Goal: Book appointment/travel/reservation

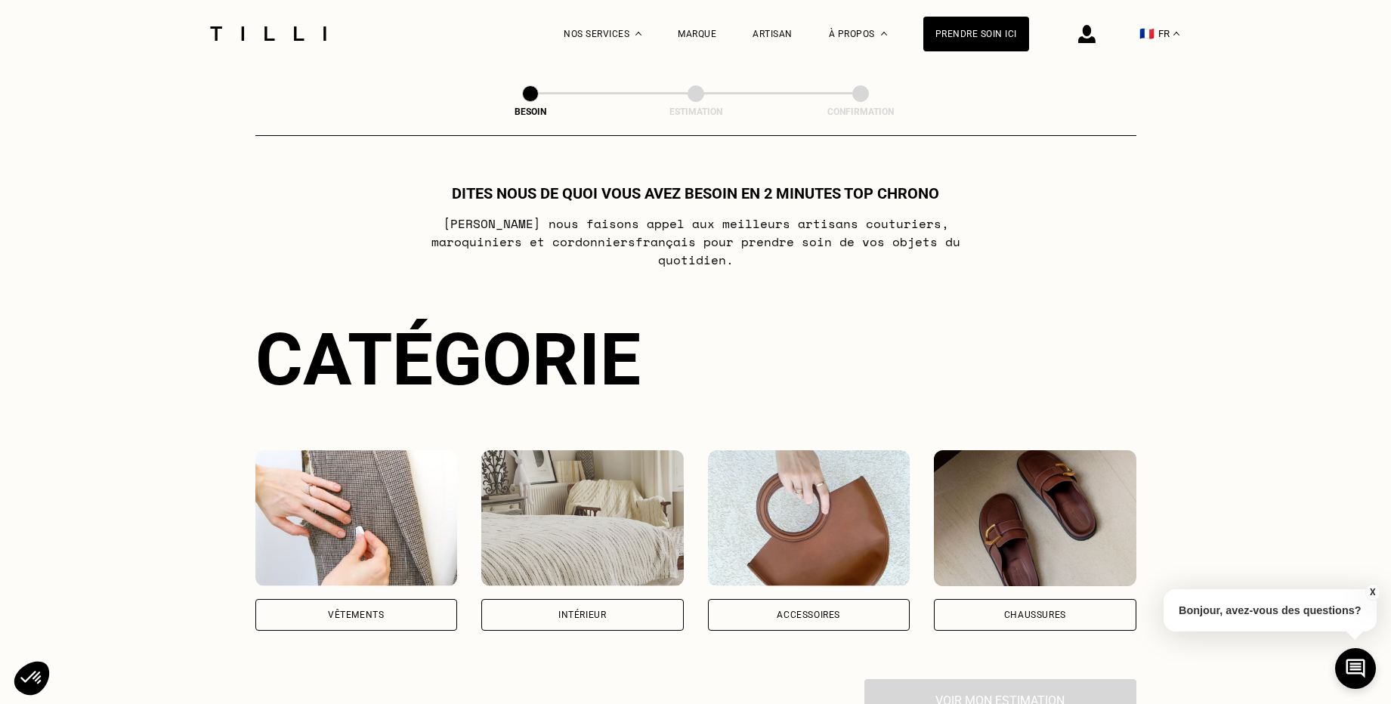
click at [335, 610] on div "Vêtements" at bounding box center [356, 614] width 56 height 9
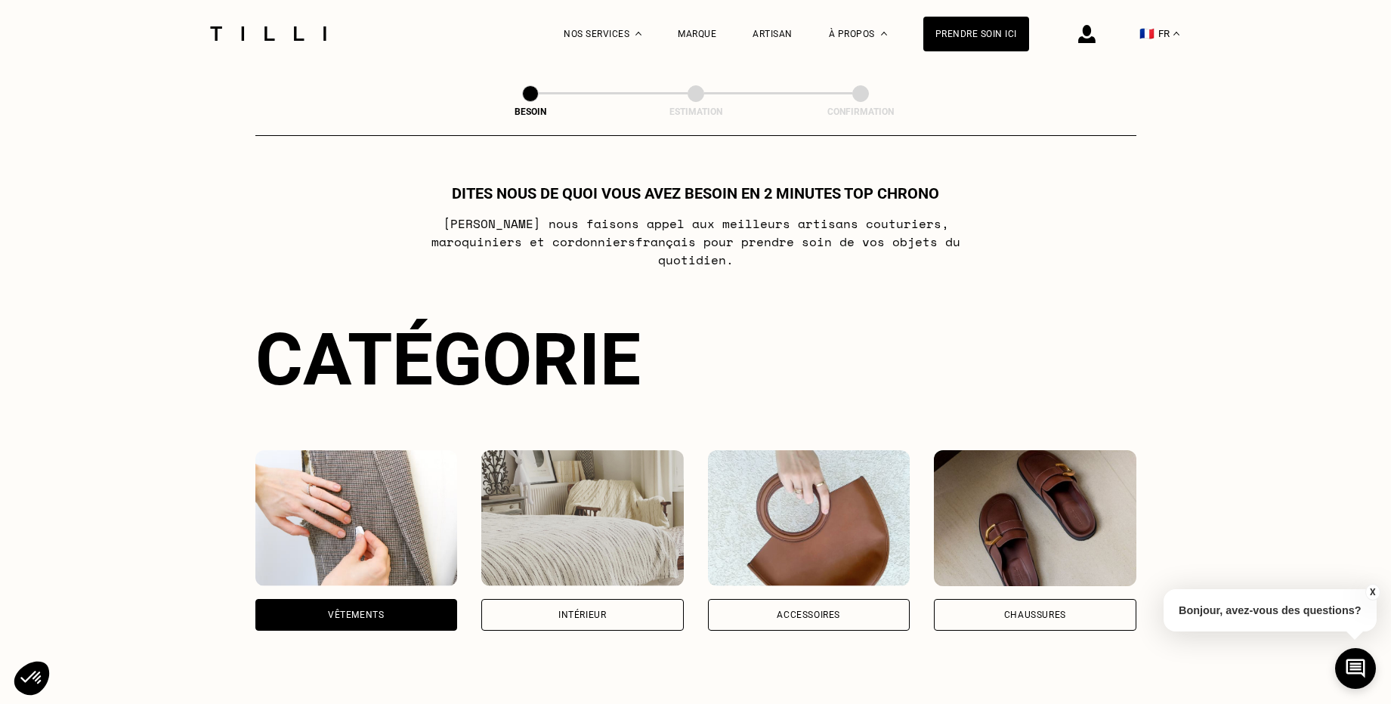
scroll to position [492, 0]
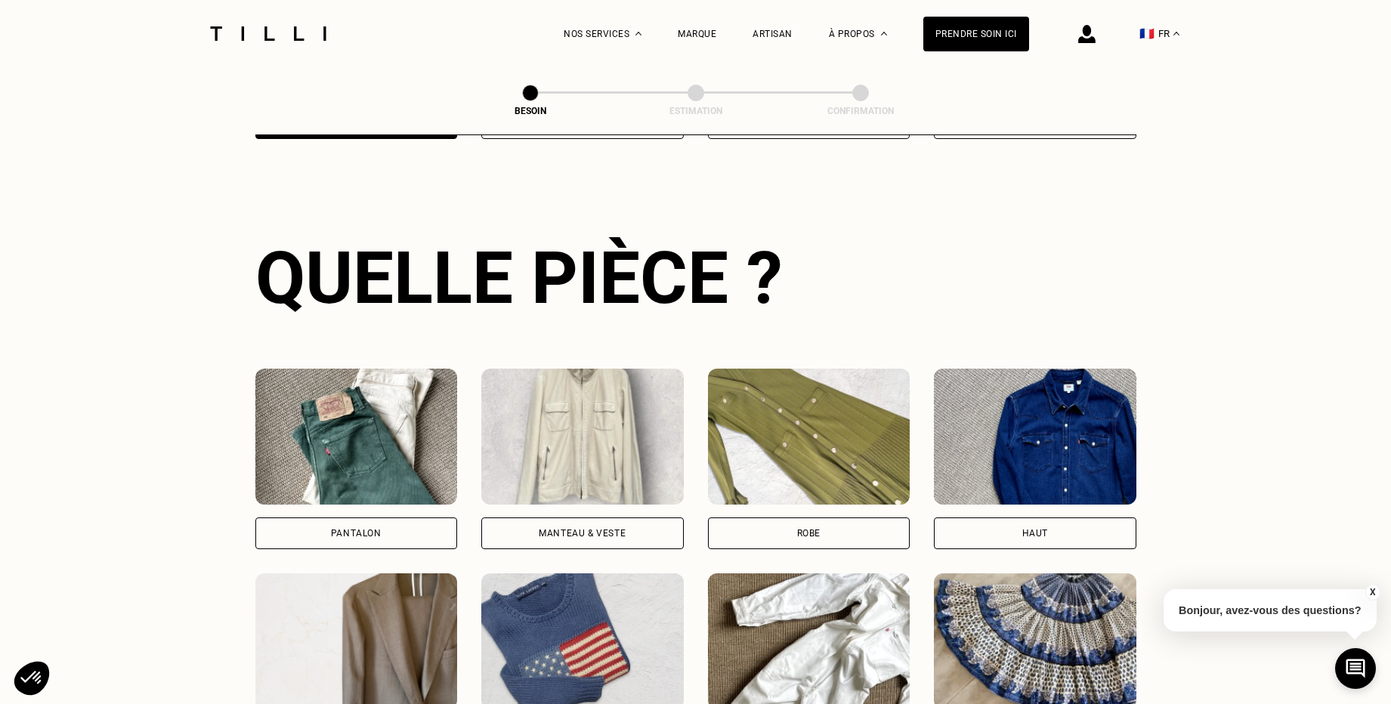
click at [347, 523] on div "Pantalon" at bounding box center [356, 533] width 202 height 32
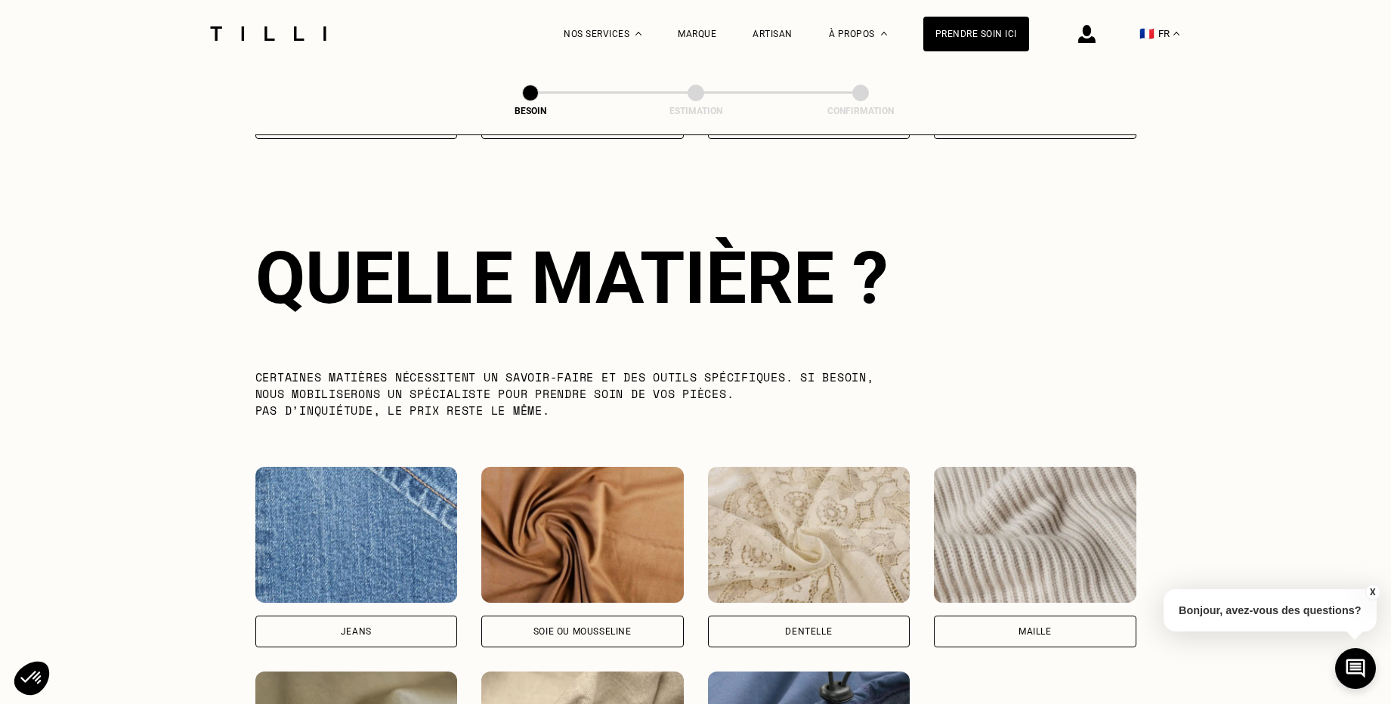
scroll to position [1613, 0]
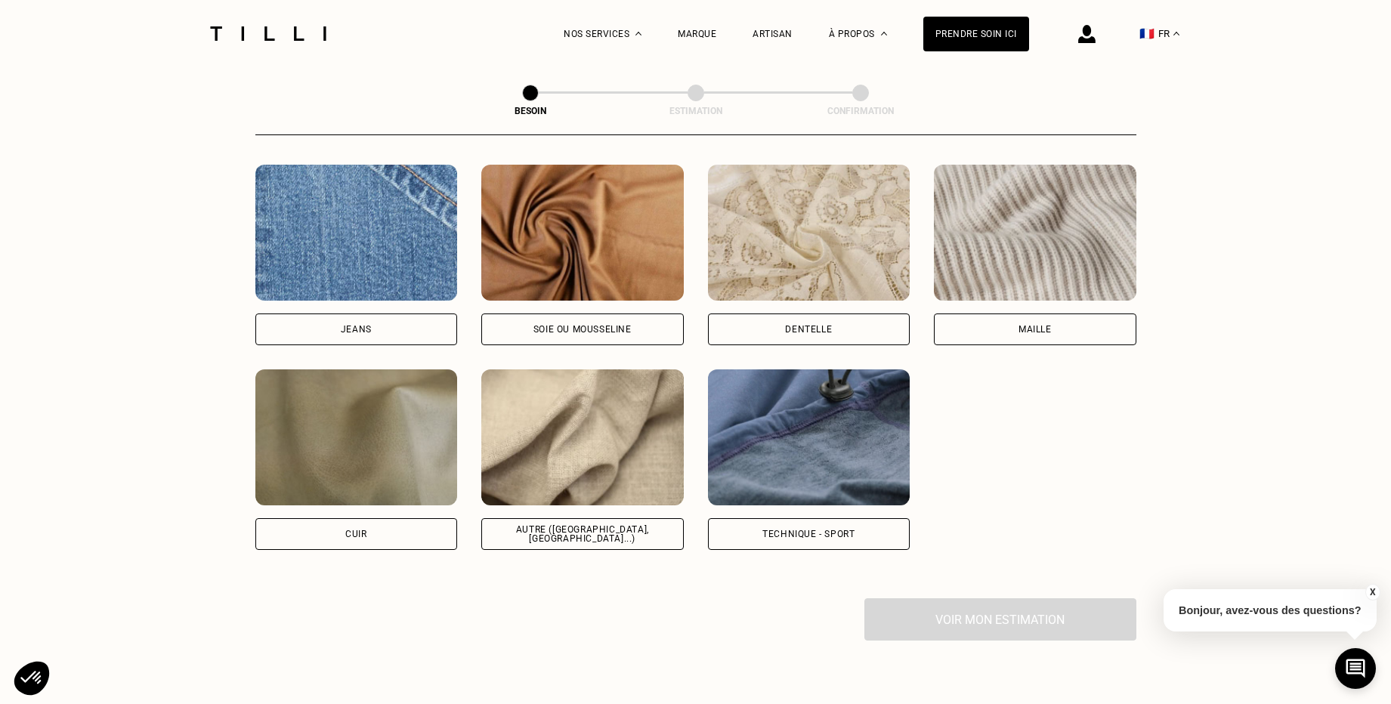
click at [573, 525] on div "Autre ([GEOGRAPHIC_DATA], [GEOGRAPHIC_DATA]...)" at bounding box center [582, 534] width 177 height 18
select select "FR"
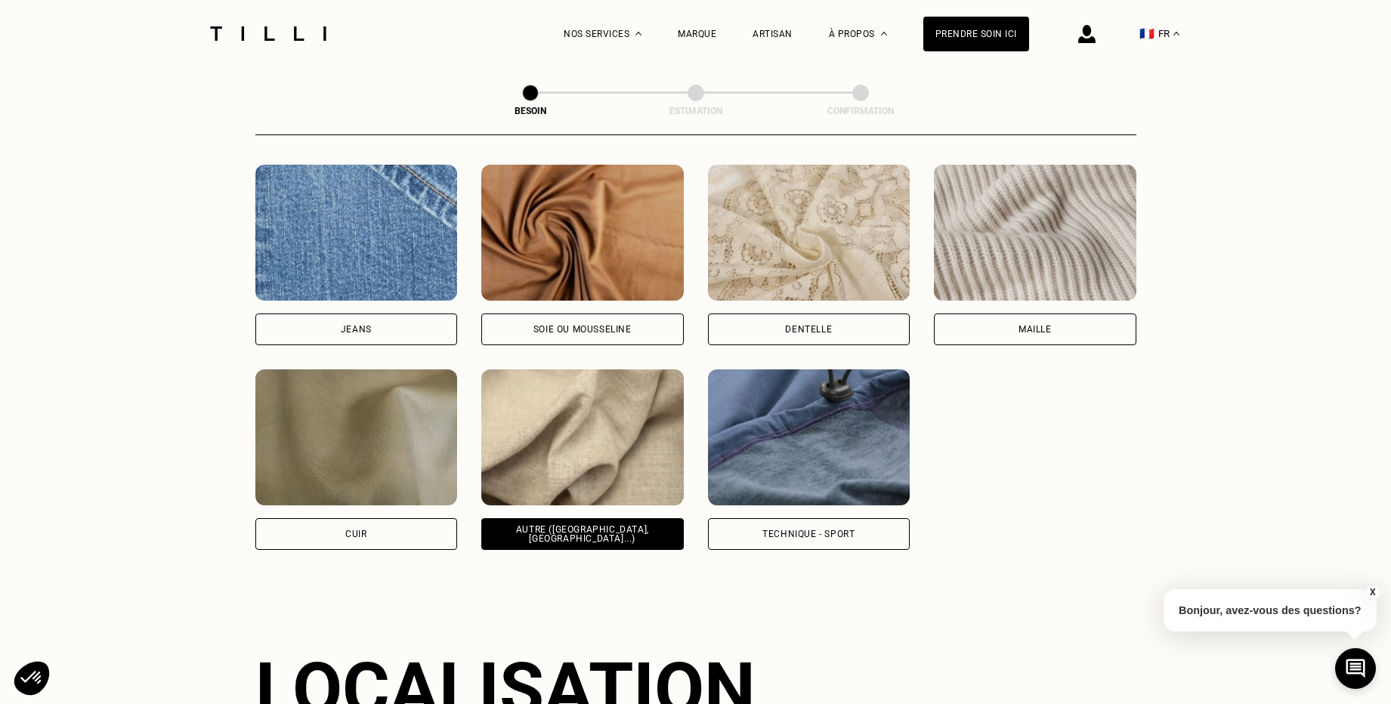
scroll to position [2024, 0]
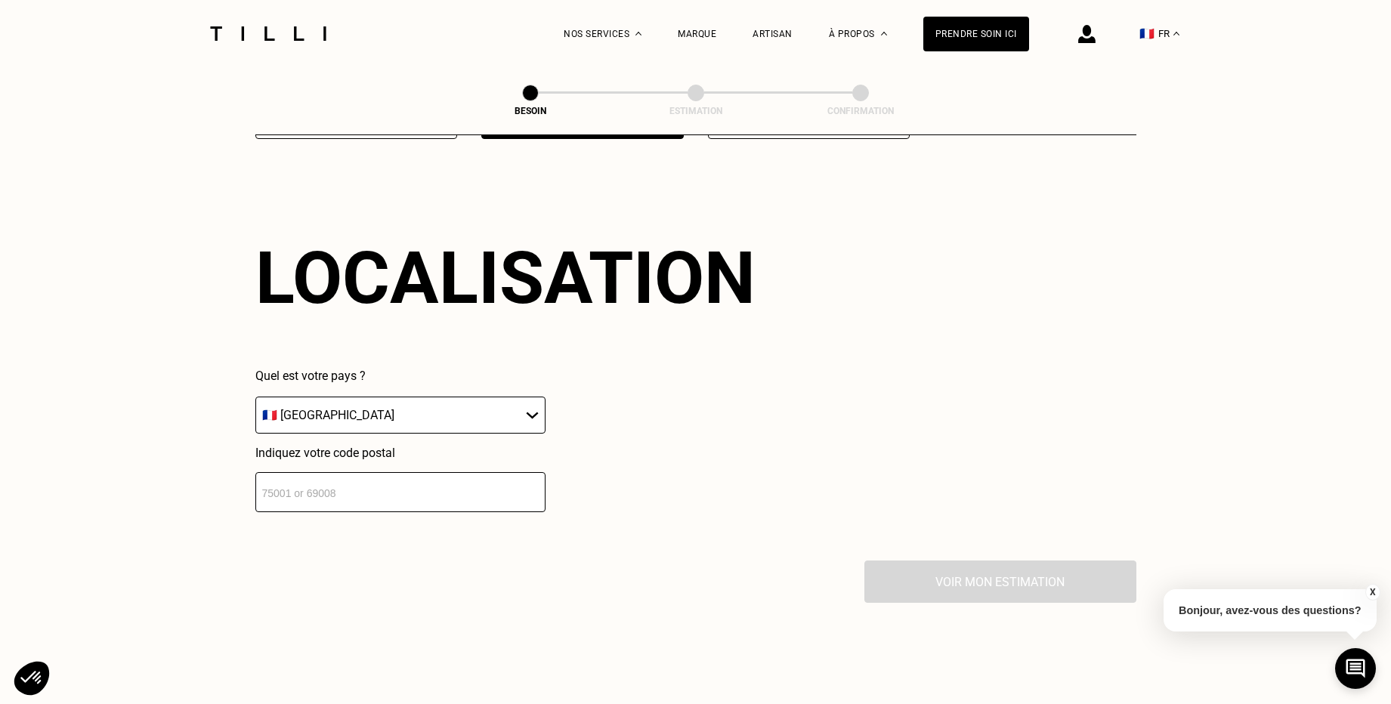
click at [436, 472] on input "number" at bounding box center [400, 492] width 290 height 40
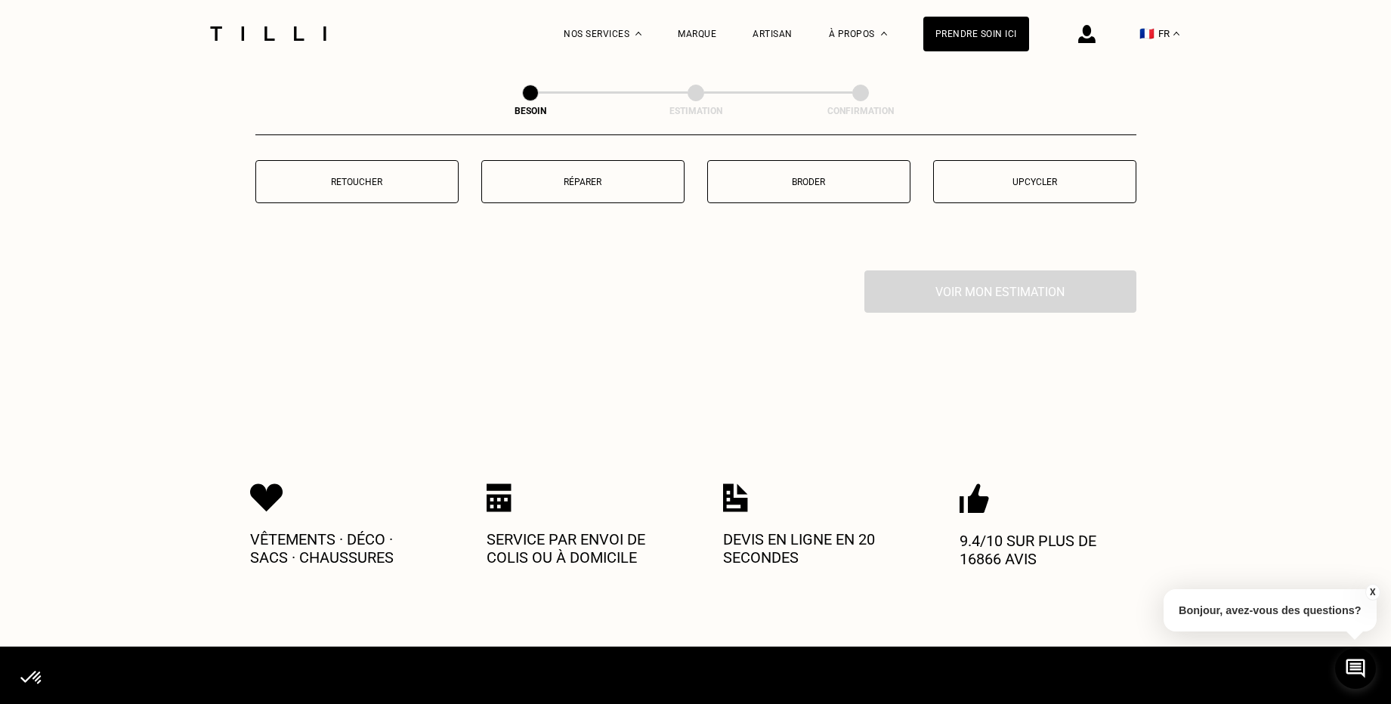
scroll to position [2548, 0]
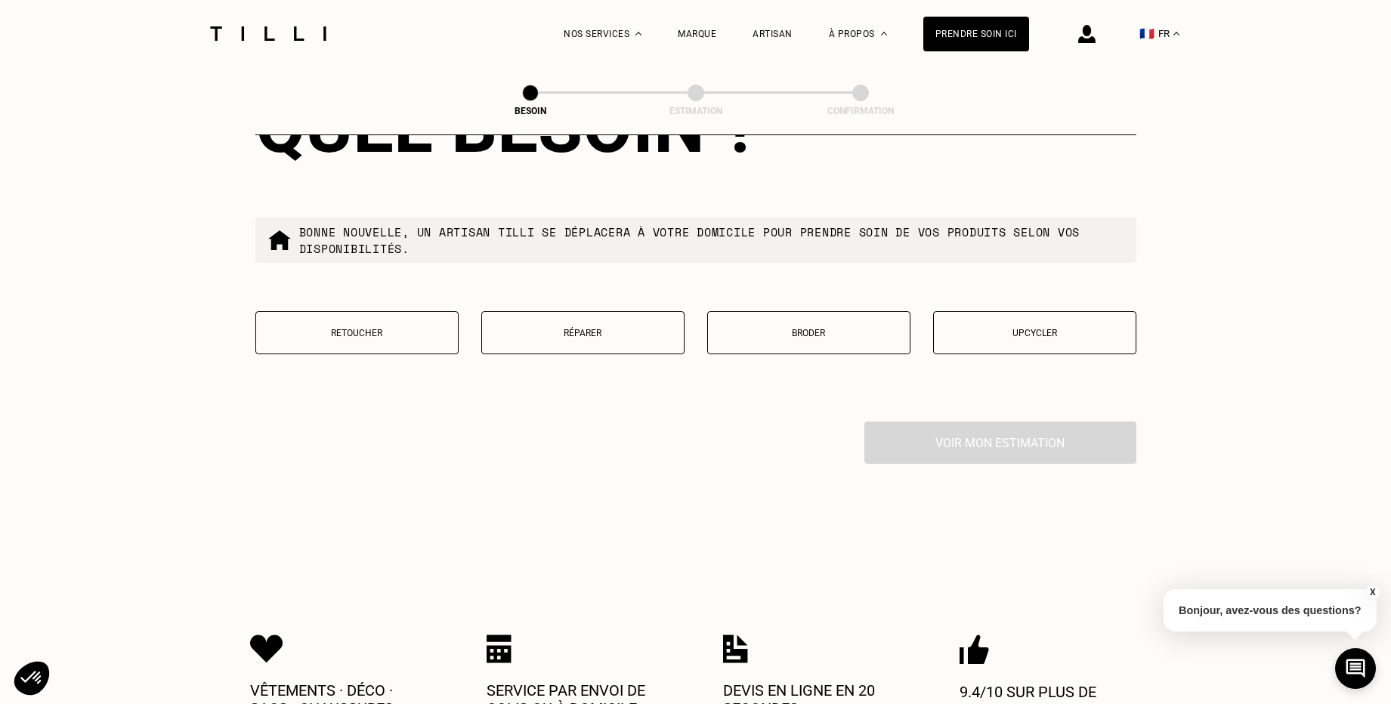
type input "69002"
click at [353, 320] on button "Retoucher" at bounding box center [356, 332] width 203 height 43
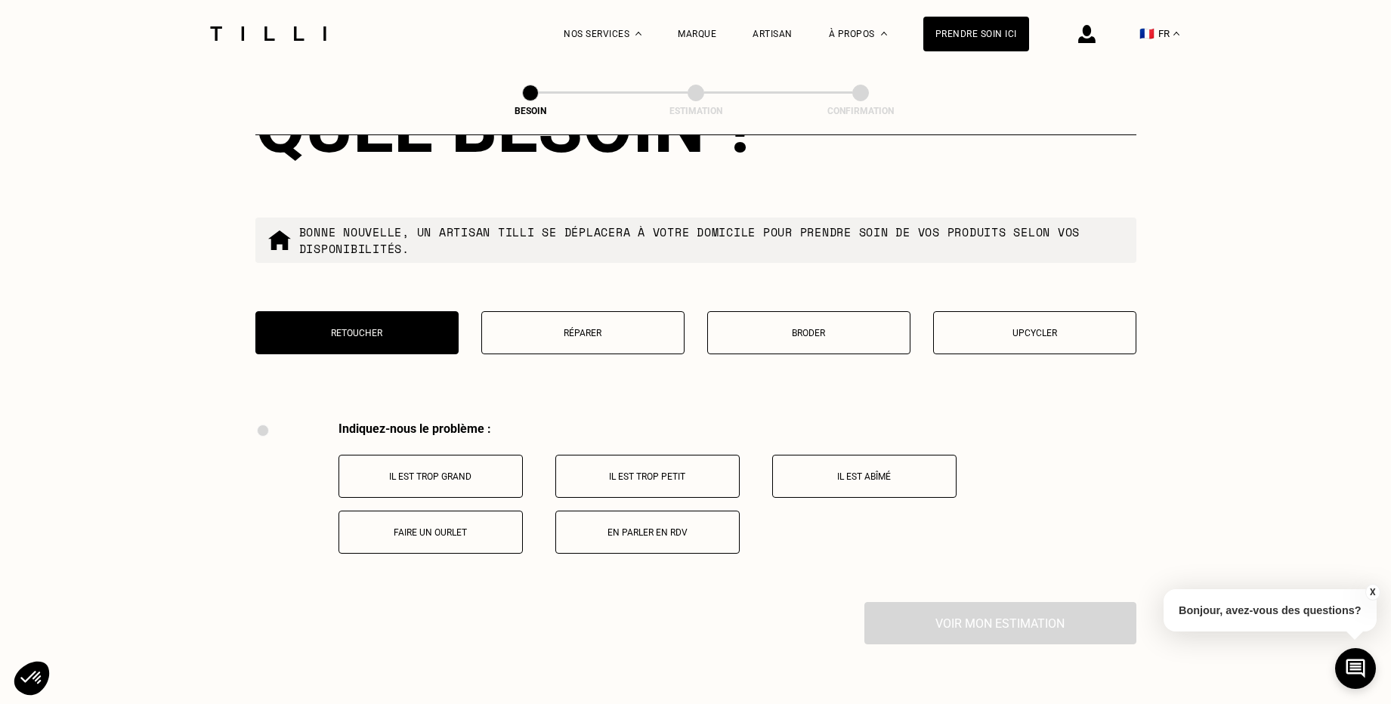
scroll to position [2783, 0]
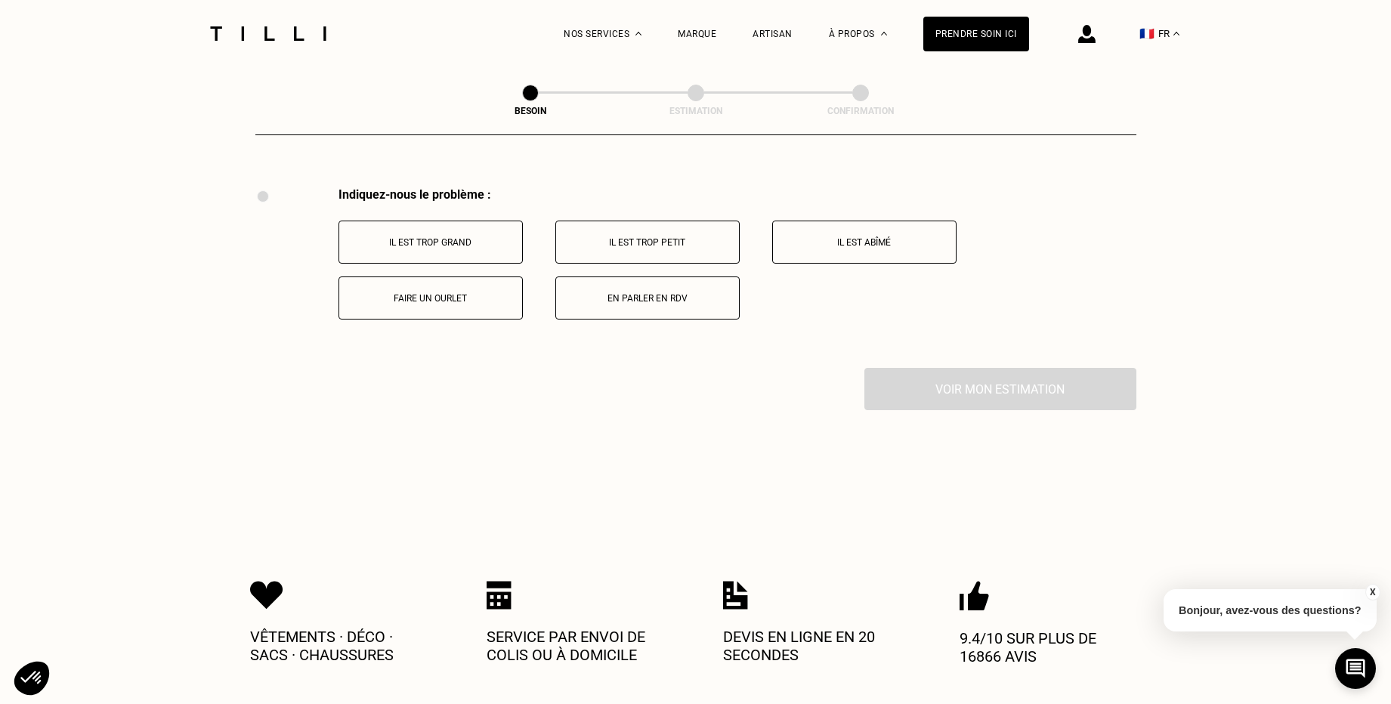
click at [428, 293] on p "Faire un ourlet" at bounding box center [431, 298] width 168 height 11
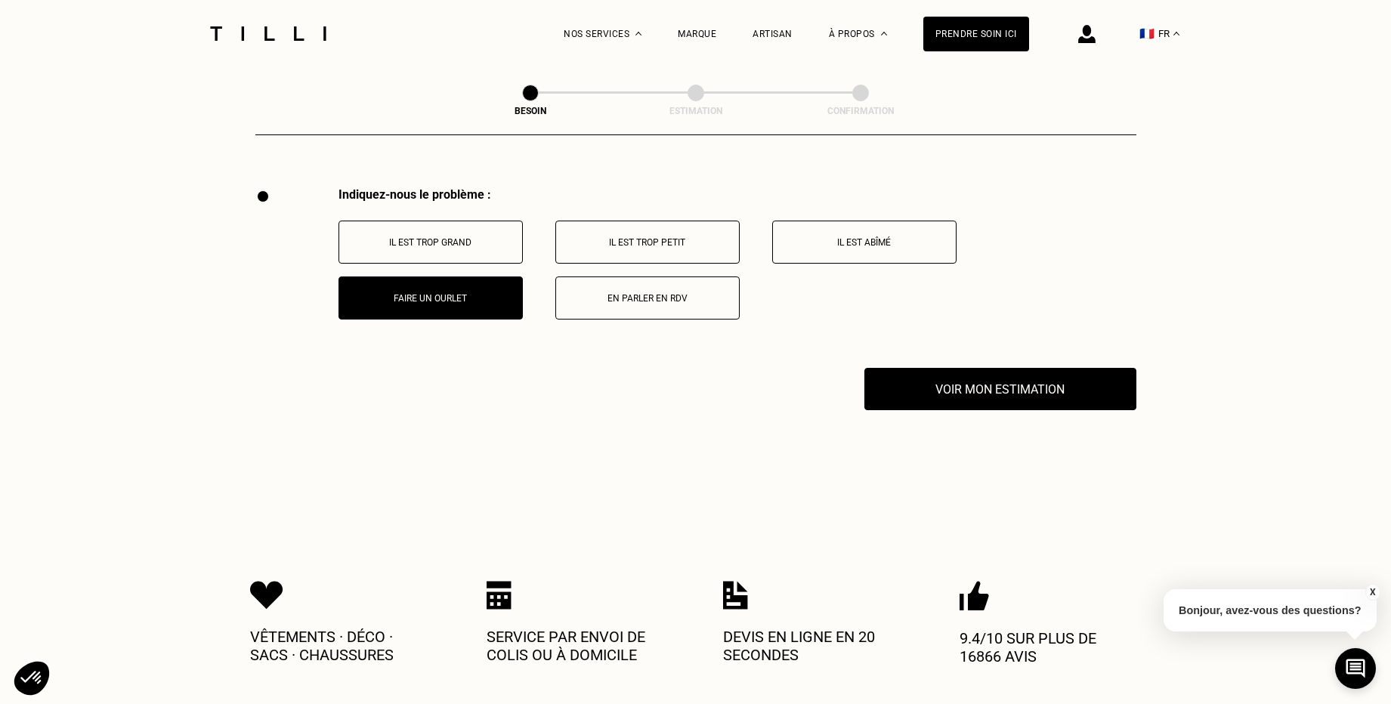
scroll to position [2963, 0]
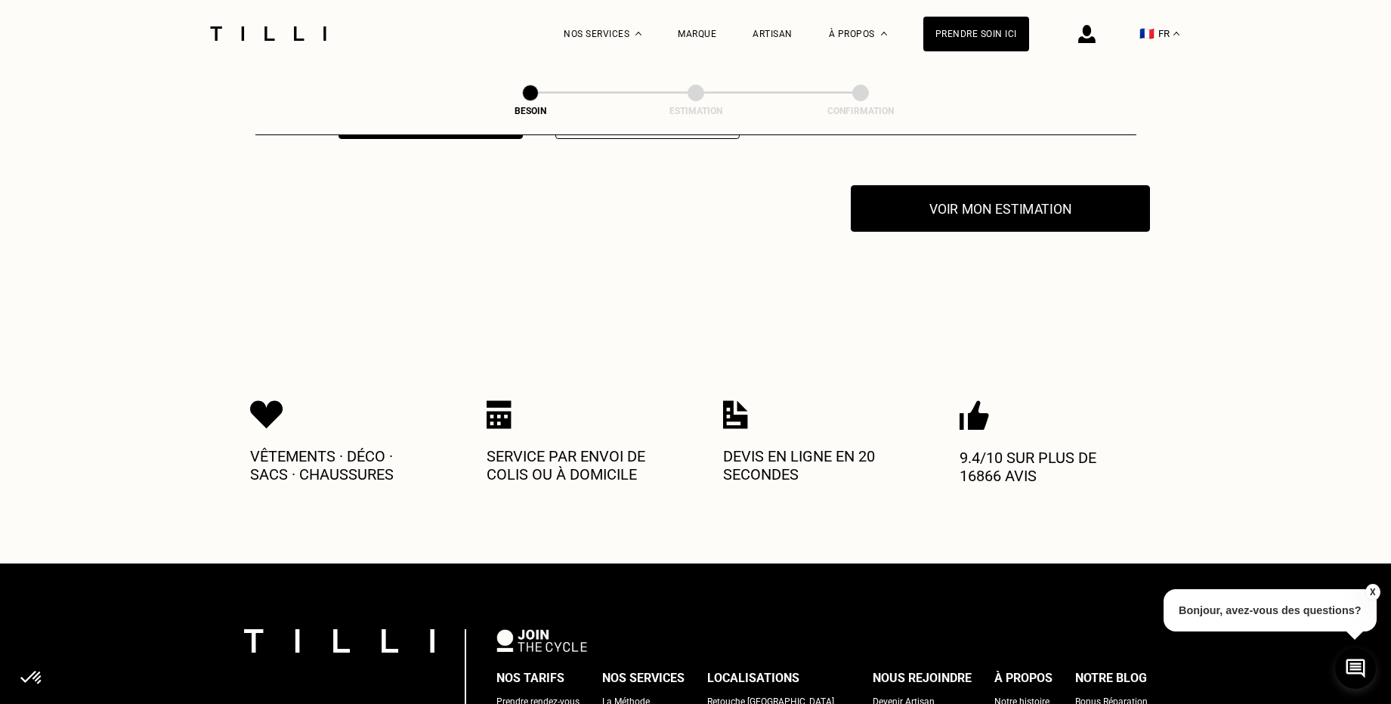
click at [1024, 193] on button "Voir mon estimation" at bounding box center [999, 208] width 299 height 47
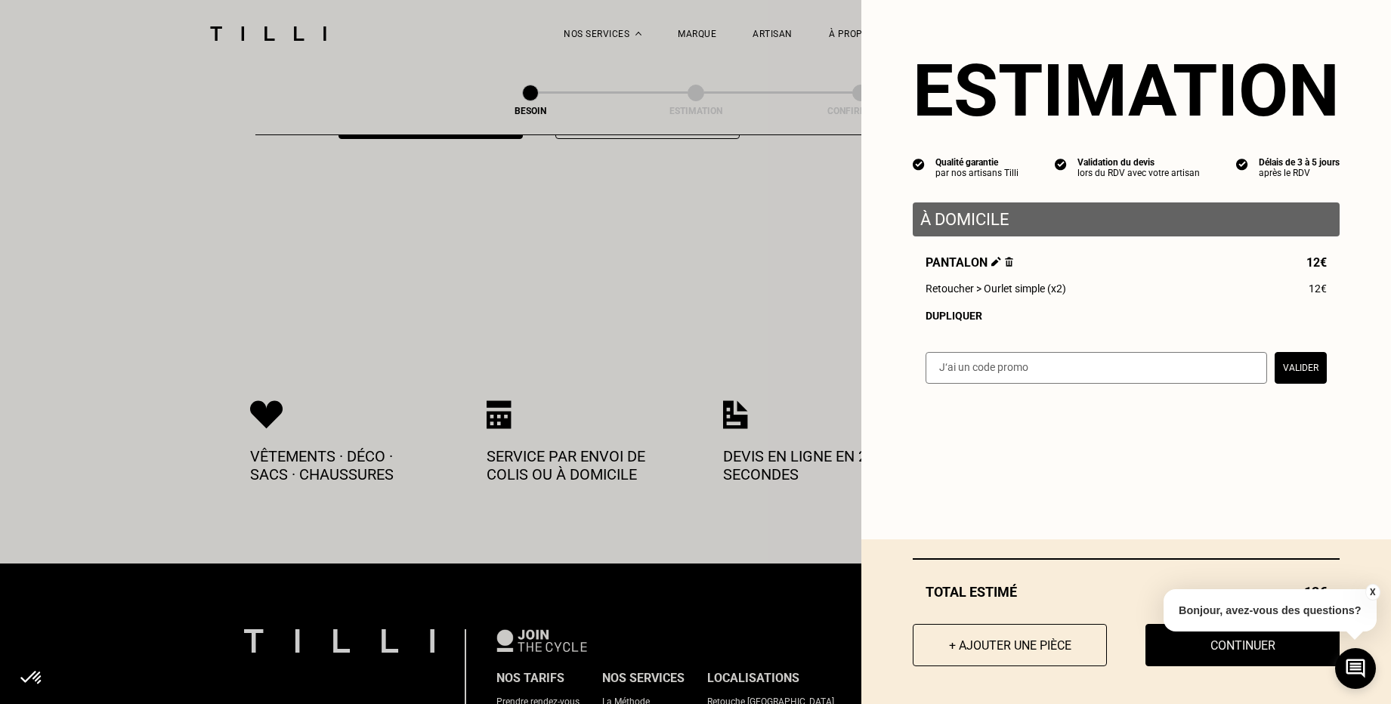
scroll to position [3039, 0]
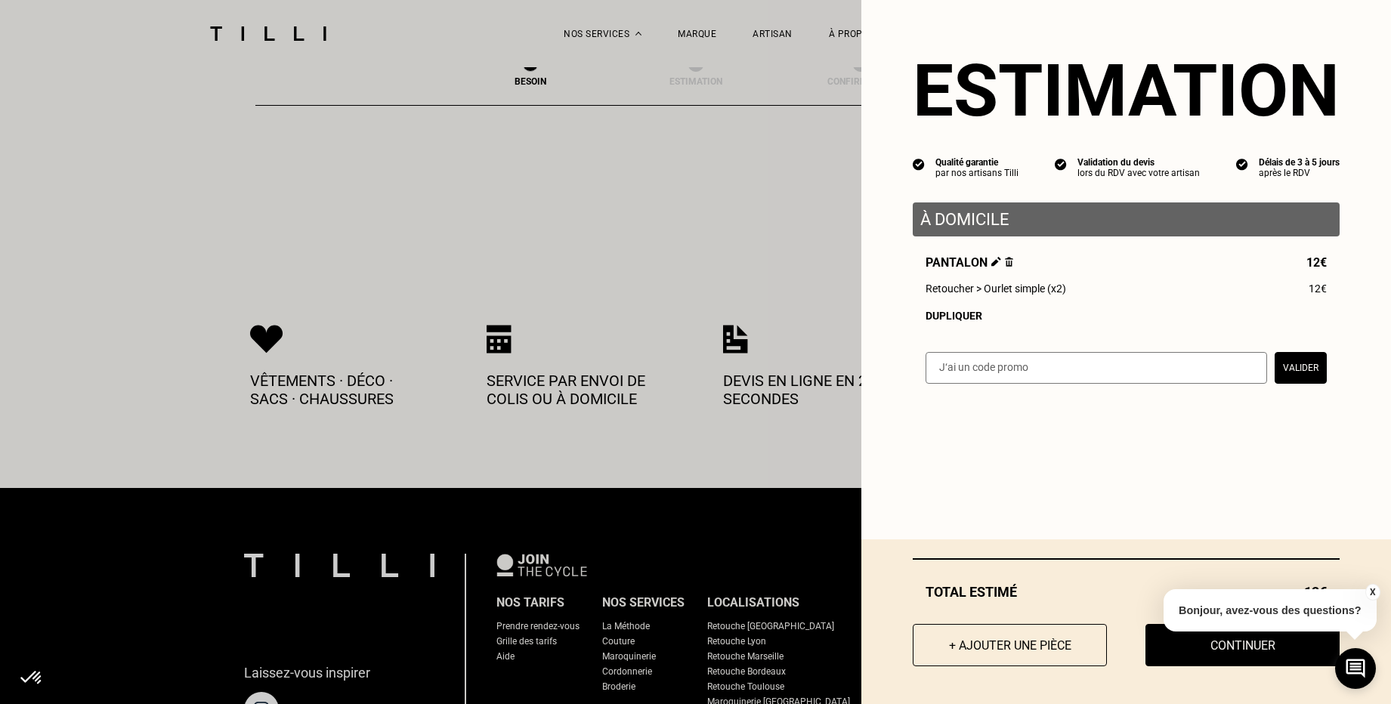
click at [1372, 591] on button "X" at bounding box center [1371, 592] width 15 height 17
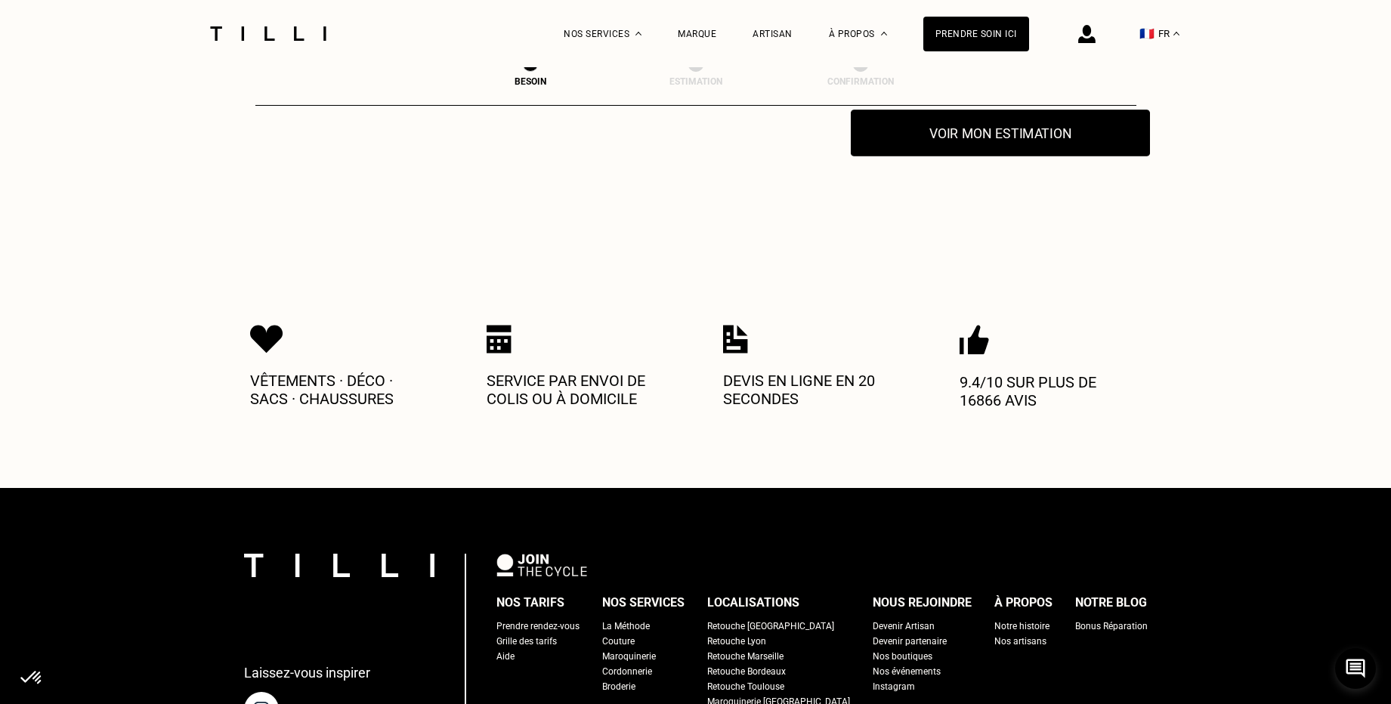
click at [966, 114] on button "Voir mon estimation" at bounding box center [999, 133] width 299 height 47
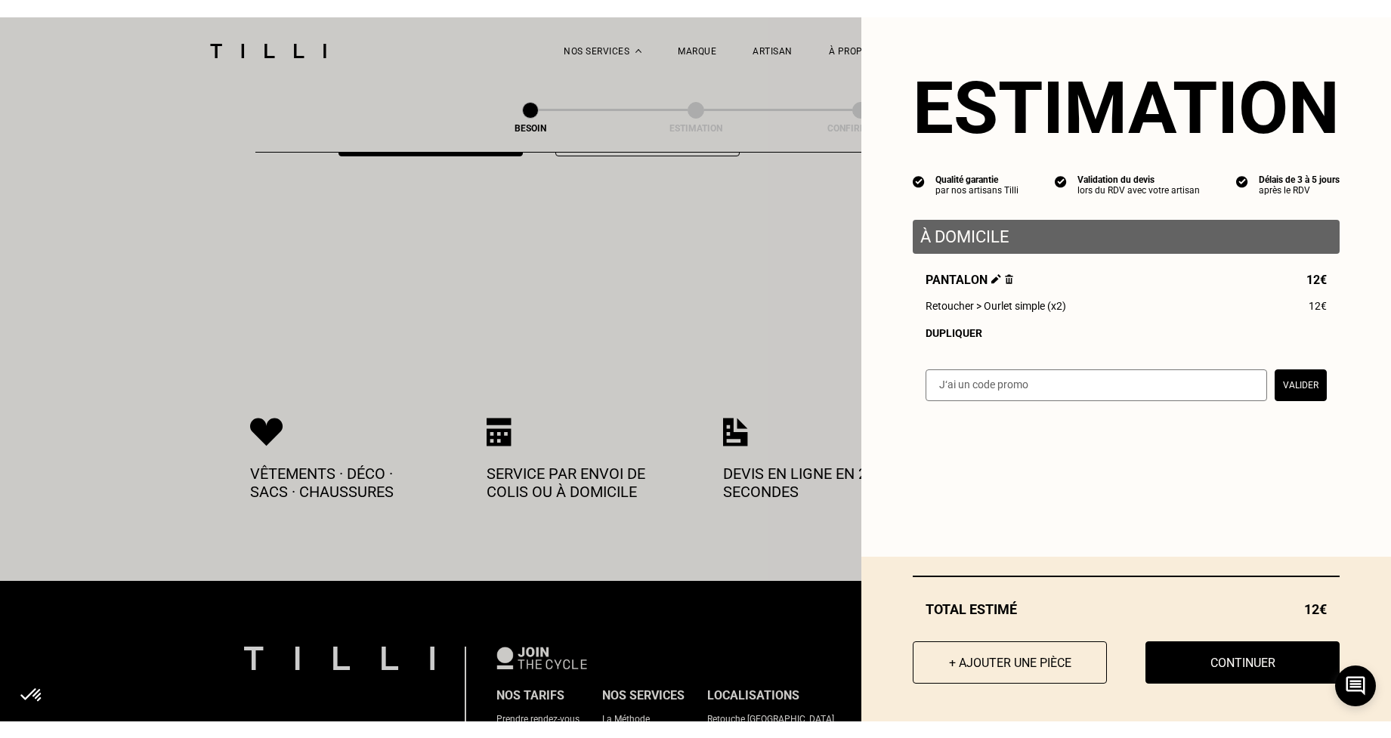
scroll to position [2812, 0]
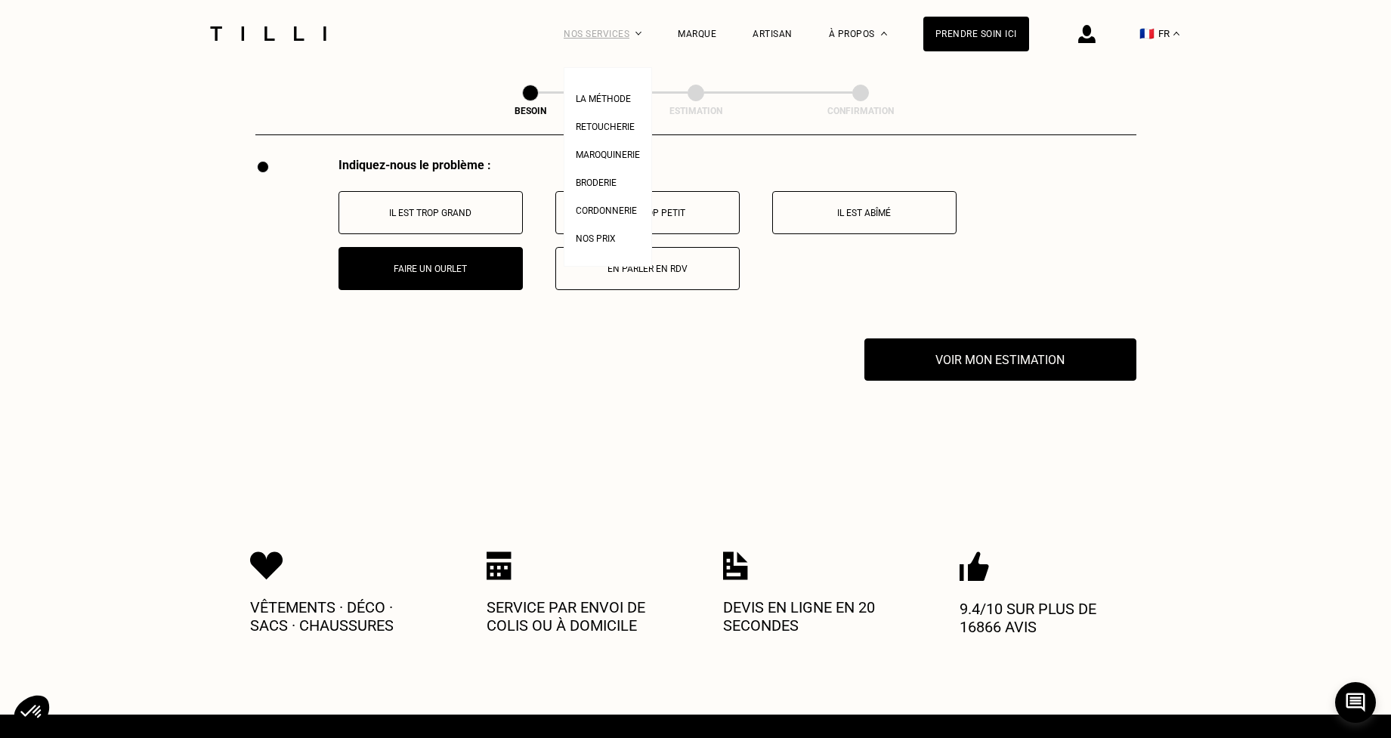
click at [610, 31] on div "Nos services" at bounding box center [602, 33] width 78 height 67
click at [629, 211] on span "Cordonnerie" at bounding box center [606, 210] width 61 height 11
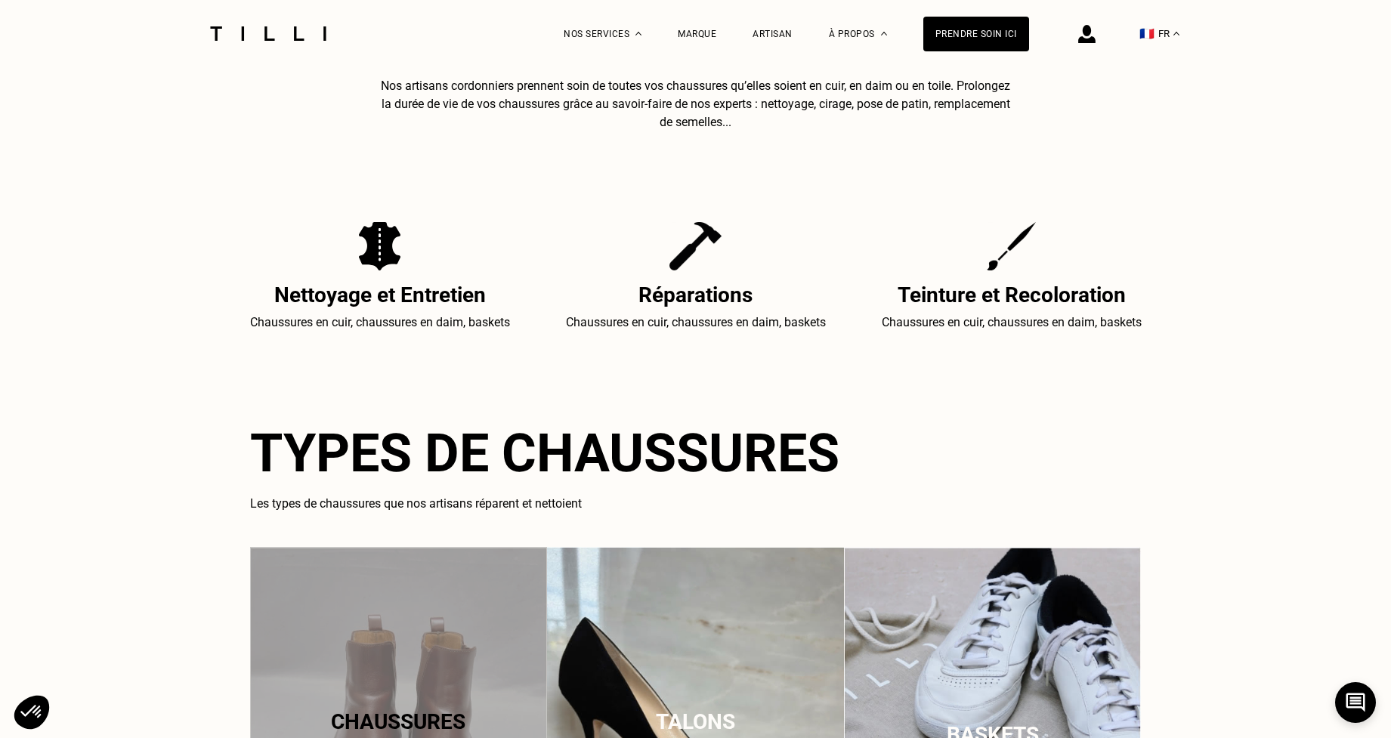
scroll to position [906, 0]
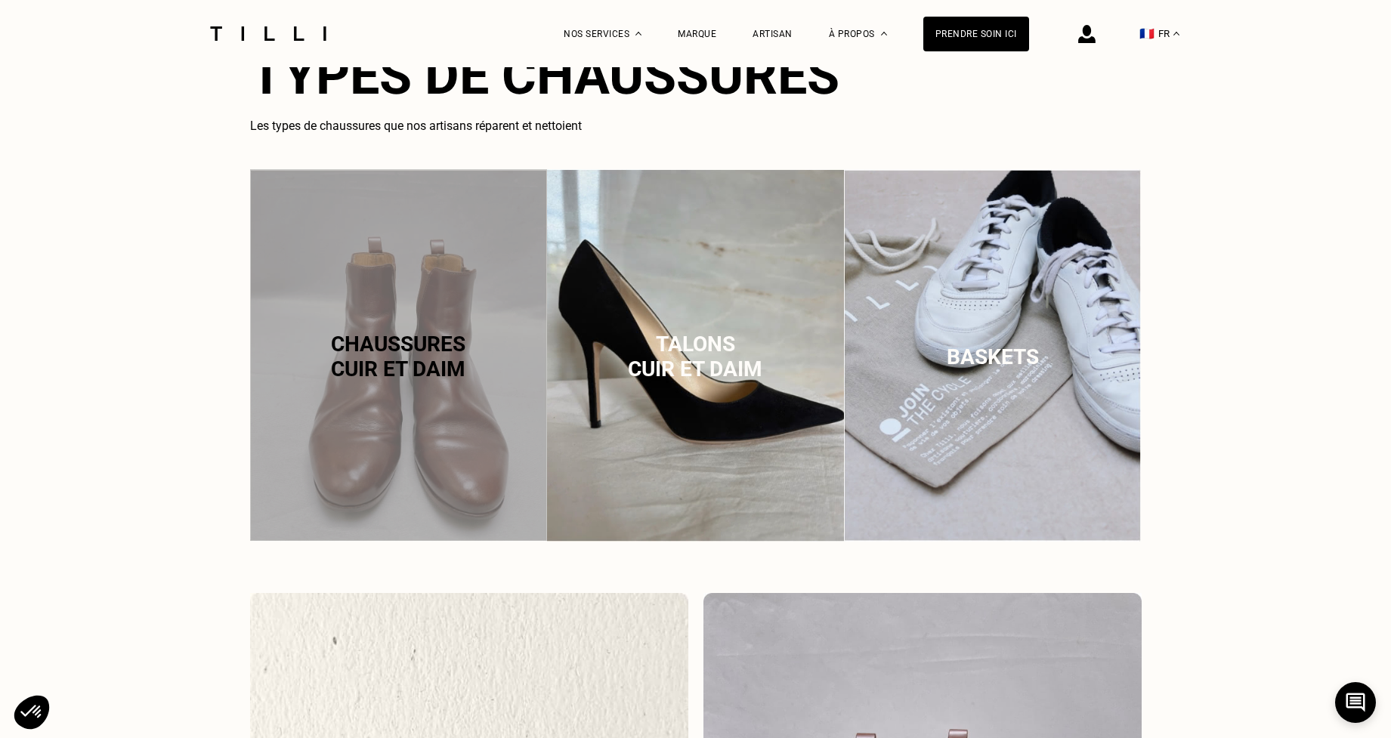
click at [403, 393] on div "Chaussures cuir et daim" at bounding box center [398, 356] width 297 height 375
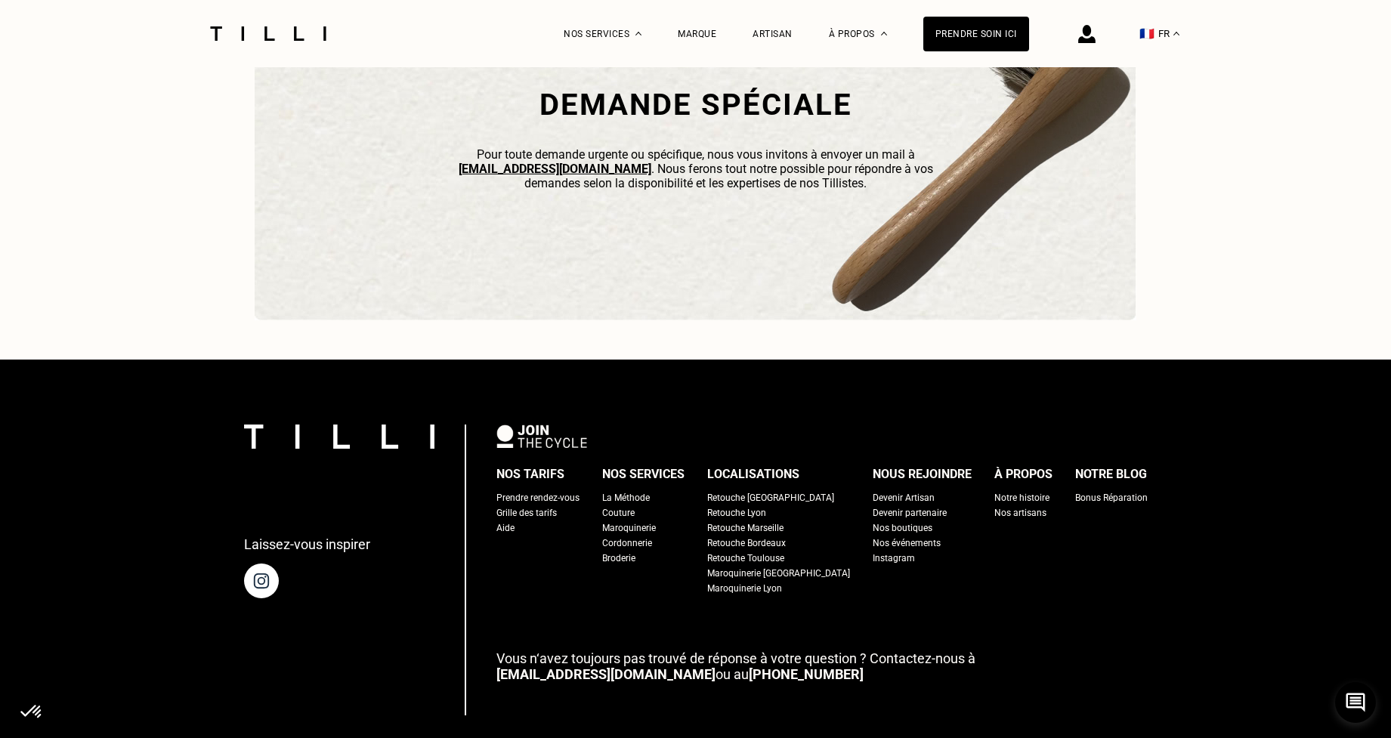
scroll to position [4420, 0]
